Goal: Navigation & Orientation: Find specific page/section

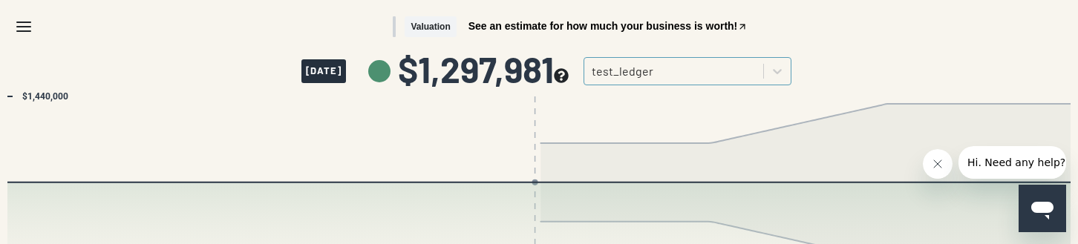
click at [20, 19] on icon "Menu" at bounding box center [24, 27] width 18 height 18
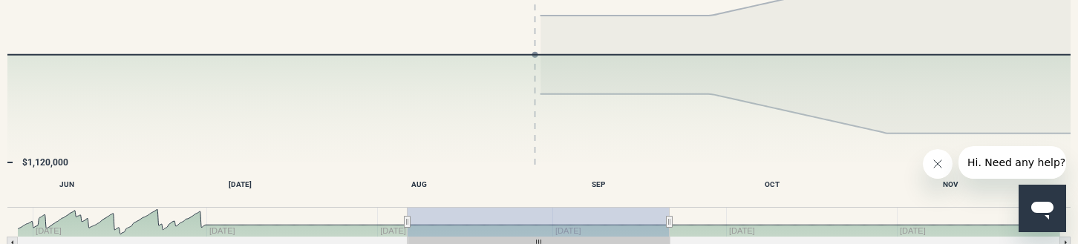
scroll to position [58, 0]
